Goal: Information Seeking & Learning: Learn about a topic

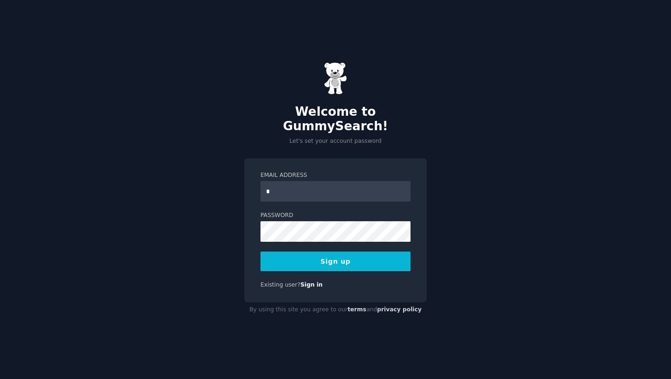
type input "**********"
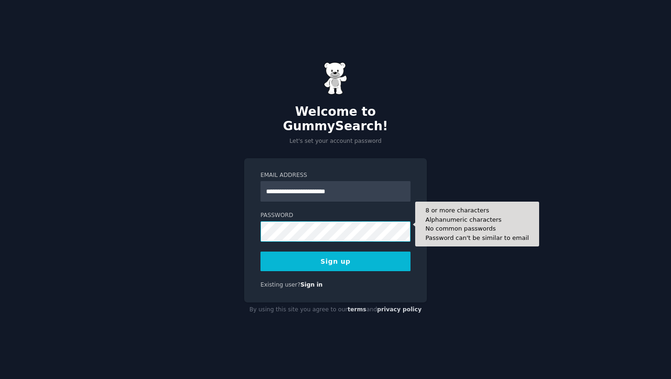
click at [261, 251] on button "Sign up" at bounding box center [336, 261] width 150 height 20
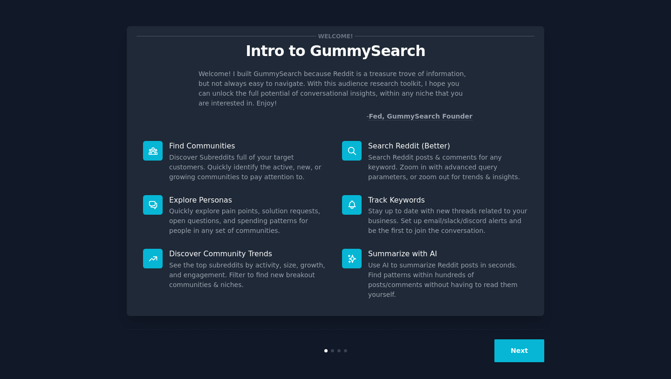
click at [510, 342] on button "Next" at bounding box center [520, 350] width 50 height 23
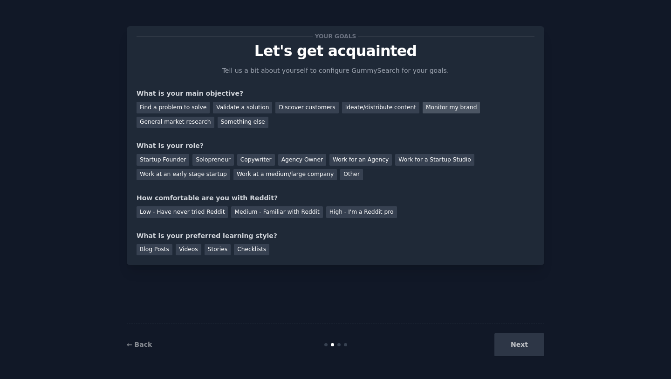
click at [423, 109] on div "Monitor my brand" at bounding box center [451, 108] width 57 height 12
click at [204, 120] on div "General market research" at bounding box center [176, 123] width 78 height 12
click at [277, 109] on div "Discover customers" at bounding box center [307, 108] width 63 height 12
click at [201, 121] on div "General market research" at bounding box center [176, 123] width 78 height 12
click at [221, 159] on div "Solopreneur" at bounding box center [213, 160] width 41 height 12
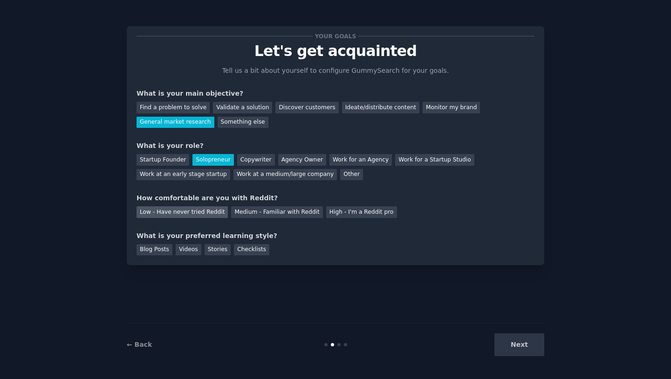
click at [206, 210] on div "Low - Have never tried Reddit" at bounding box center [182, 212] width 91 height 12
click at [506, 349] on div "Next" at bounding box center [474, 344] width 139 height 23
click at [148, 252] on div "Blog Posts" at bounding box center [155, 250] width 36 height 12
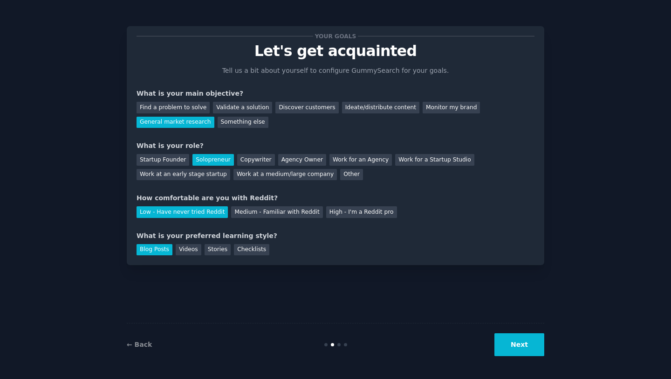
click at [509, 346] on button "Next" at bounding box center [520, 344] width 50 height 23
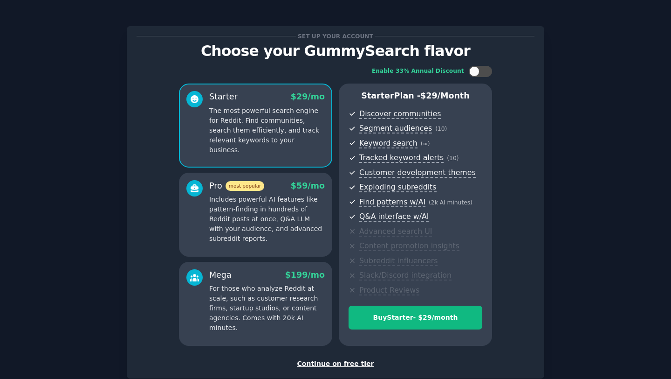
click at [362, 365] on div "Continue on free tier" at bounding box center [336, 364] width 398 height 10
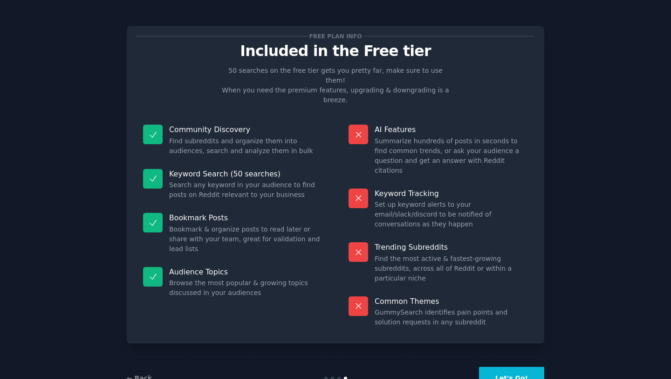
click at [535, 366] on button "Let's Go!" at bounding box center [511, 377] width 65 height 23
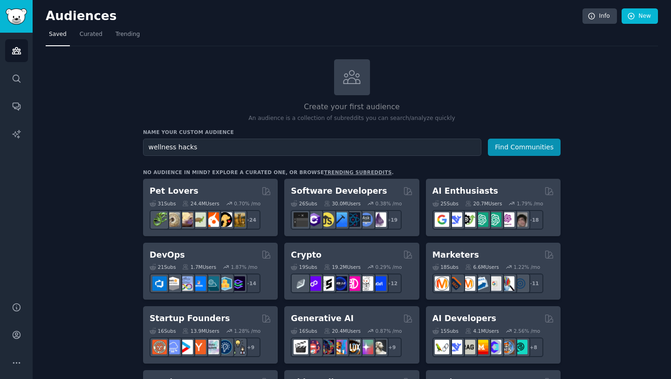
type input "wellness hacks"
click at [488, 138] on button "Find Communities" at bounding box center [524, 146] width 73 height 17
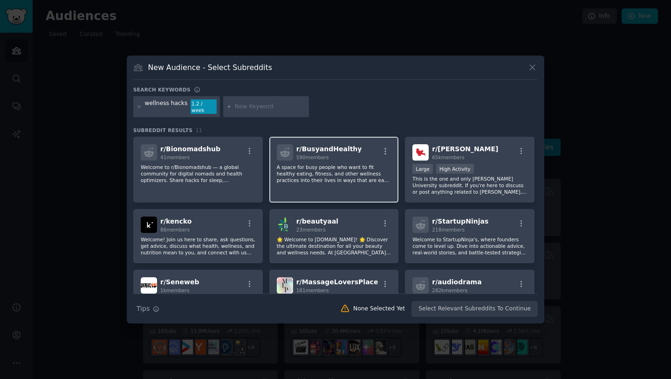
click at [311, 144] on h2 "r/ BusyandHealthy 590 members" at bounding box center [330, 152] width 66 height 16
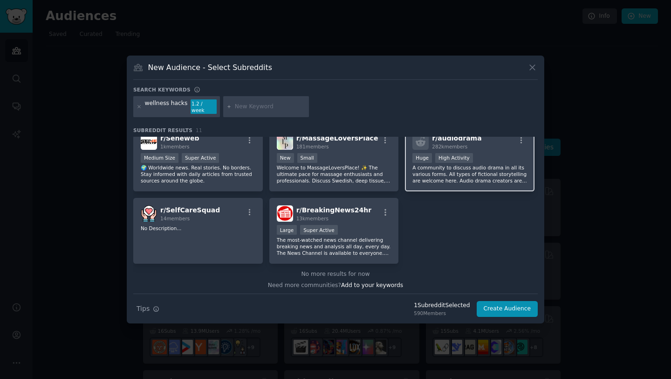
scroll to position [146, 0]
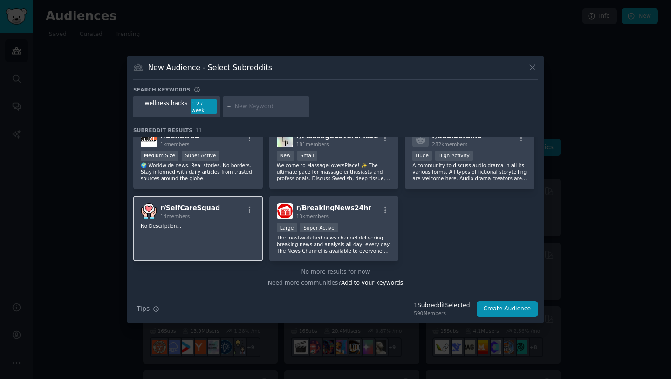
click at [233, 222] on p "No Description..." at bounding box center [198, 225] width 115 height 7
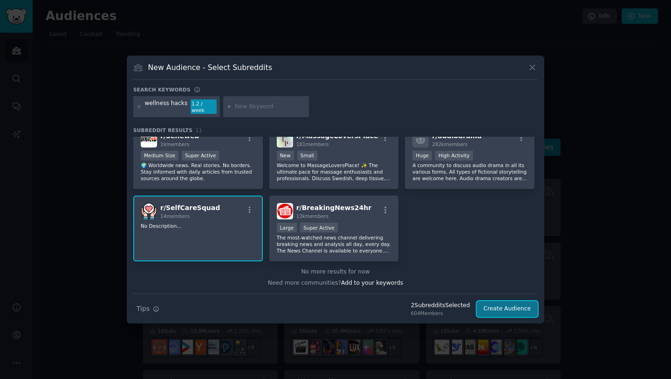
click at [501, 307] on button "Create Audience" at bounding box center [508, 309] width 62 height 16
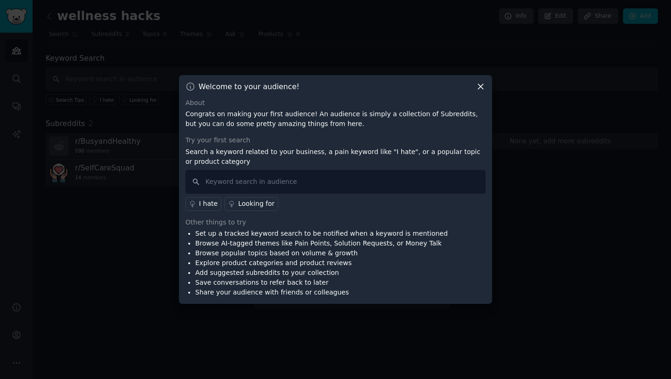
click at [482, 85] on icon at bounding box center [480, 86] width 5 height 5
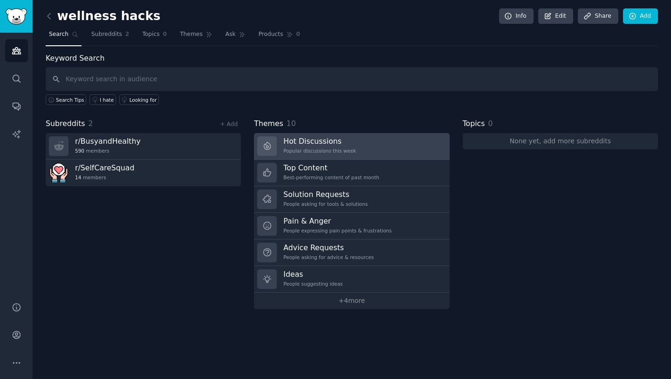
click at [317, 138] on h3 "Hot Discussions" at bounding box center [319, 141] width 73 height 10
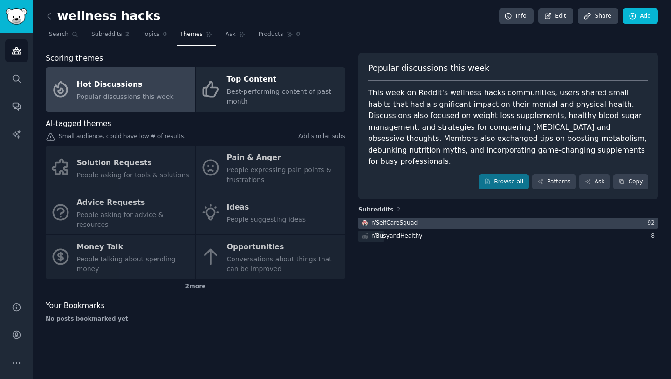
click at [491, 217] on div at bounding box center [509, 223] width 300 height 12
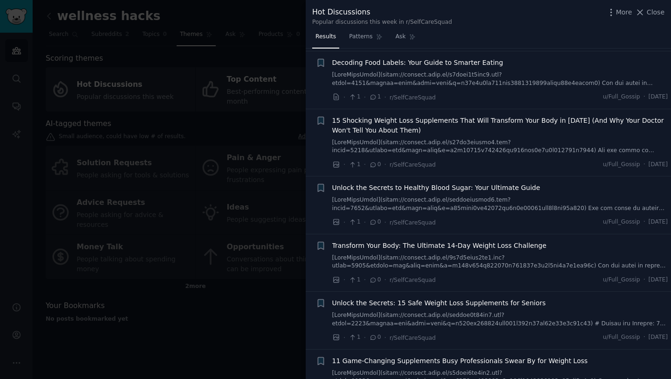
scroll to position [161, 0]
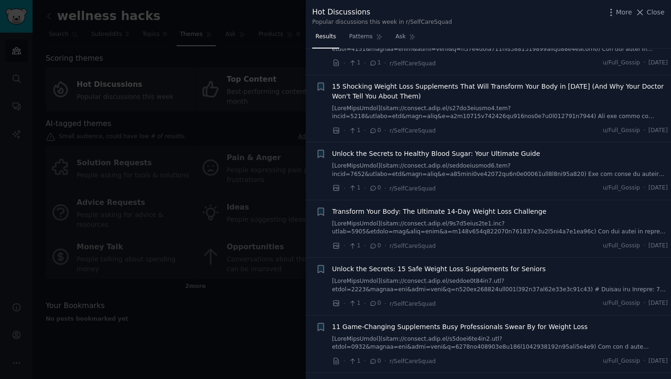
click at [372, 91] on span "15 Shocking Weight Loss Supplements That Will Transform Your Body in [DATE] (An…" at bounding box center [500, 92] width 336 height 20
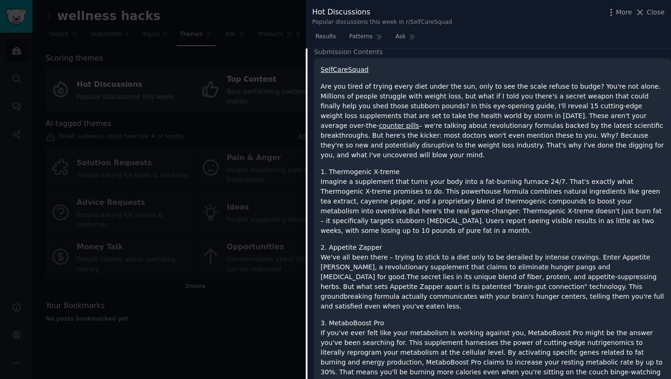
scroll to position [257, 0]
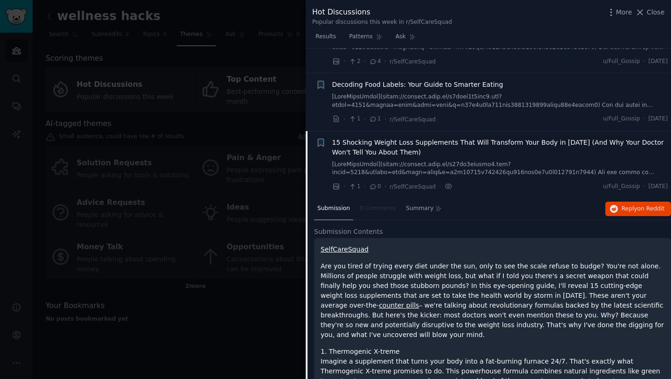
click at [353, 138] on span "15 Shocking Weight Loss Supplements That Will Transform Your Body in [DATE] (An…" at bounding box center [500, 148] width 336 height 20
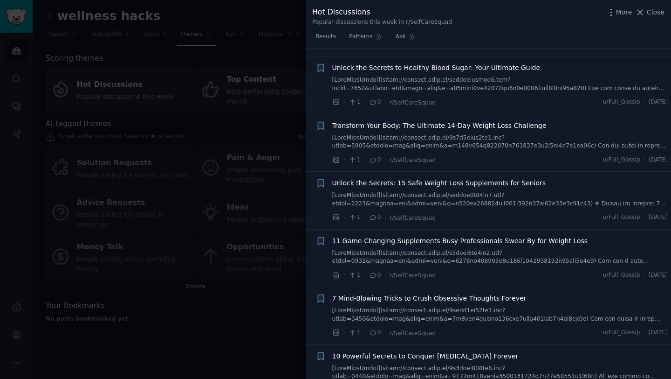
scroll to position [248, 0]
click at [370, 123] on span "Transform Your Body: The Ultimate 14-Day Weight Loss Challenge" at bounding box center [439, 125] width 214 height 10
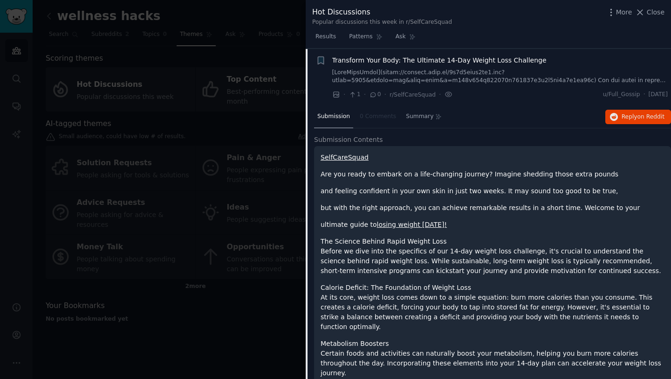
scroll to position [312, 0]
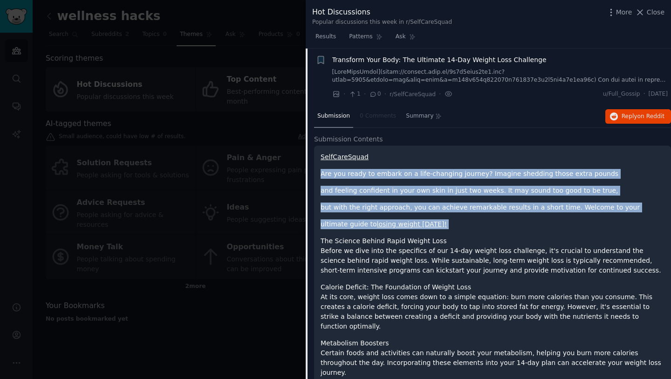
drag, startPoint x: 321, startPoint y: 174, endPoint x: 441, endPoint y: 230, distance: 132.2
copy div "Are you ready to embark on a life-changing journey? Imagine shedding those extr…"
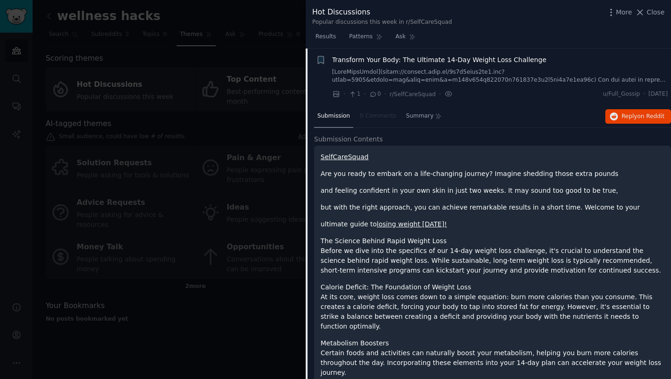
click at [185, 71] on div at bounding box center [335, 189] width 671 height 379
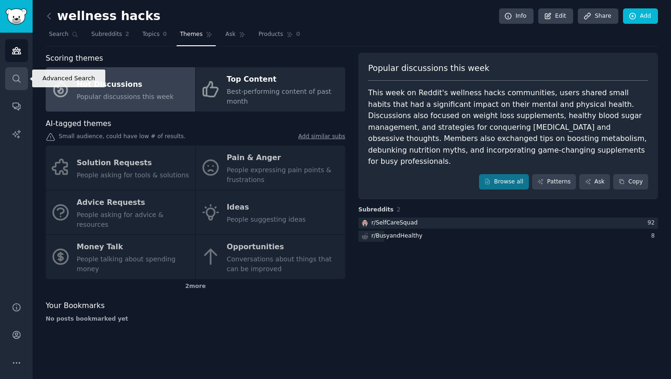
click at [10, 70] on link "Search" at bounding box center [16, 78] width 23 height 23
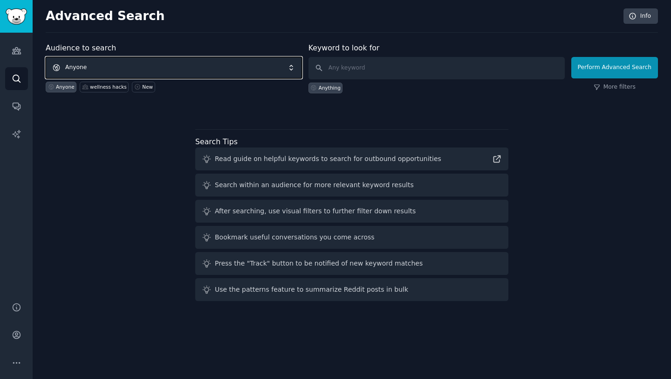
click at [117, 69] on span "Anyone" at bounding box center [174, 67] width 256 height 21
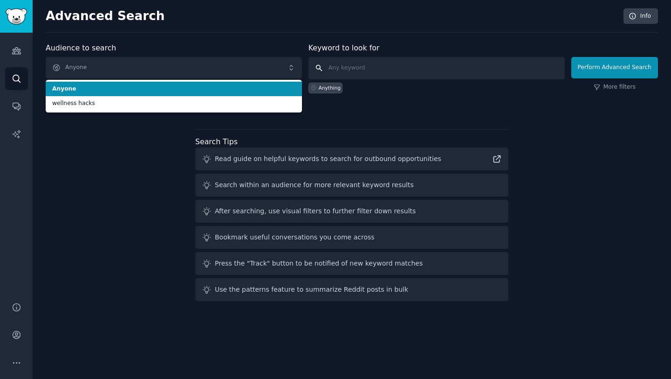
click at [352, 61] on input "text" at bounding box center [437, 68] width 256 height 22
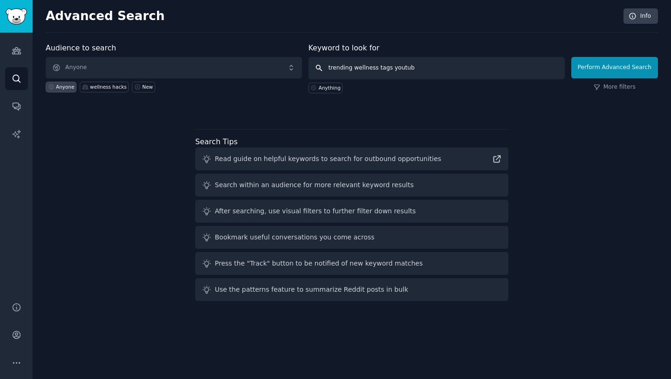
type input "trending wellness tags youtube"
click button "Perform Advanced Search" at bounding box center [615, 67] width 87 height 21
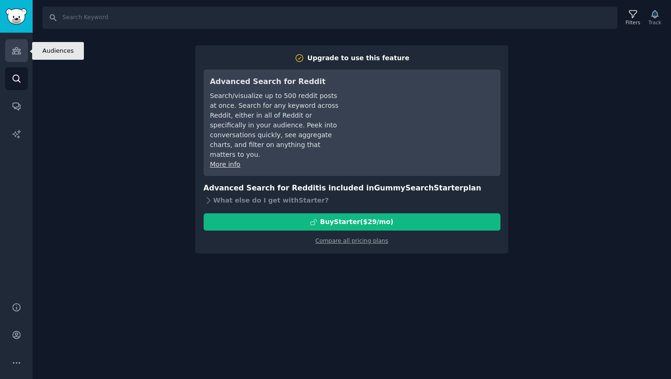
click at [15, 56] on link "Audiences" at bounding box center [16, 50] width 23 height 23
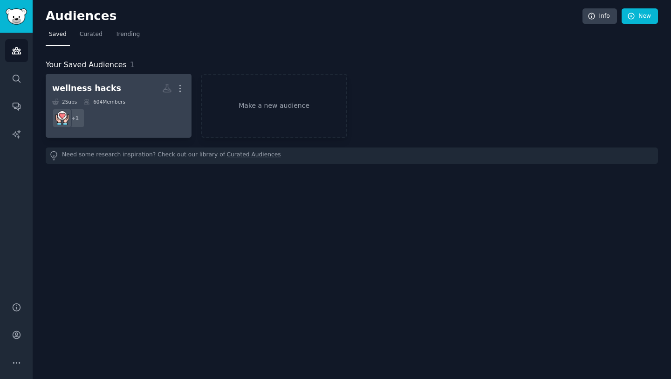
click at [100, 98] on div "604 Members" at bounding box center [104, 101] width 42 height 7
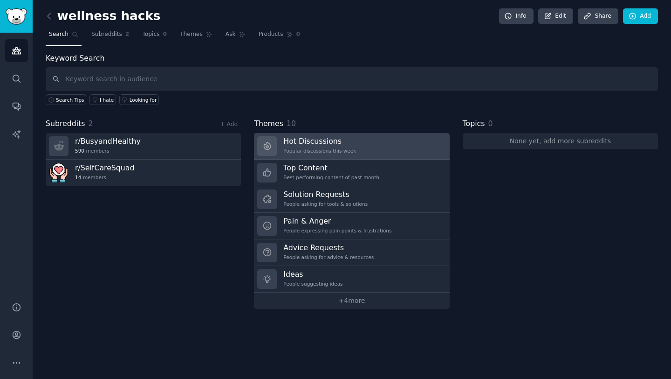
click at [321, 142] on h3 "Hot Discussions" at bounding box center [319, 141] width 73 height 10
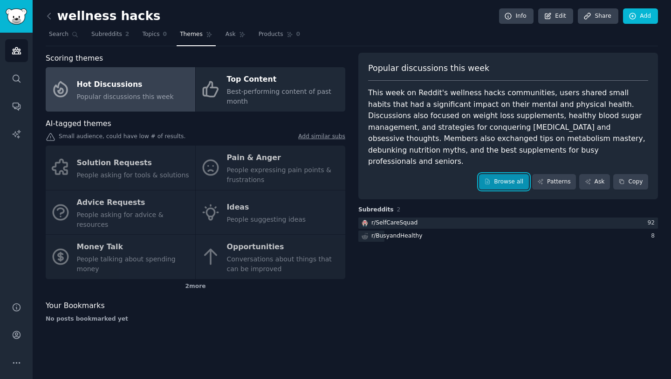
click at [497, 174] on link "Browse all" at bounding box center [504, 182] width 50 height 16
